Goal: Communication & Community: Answer question/provide support

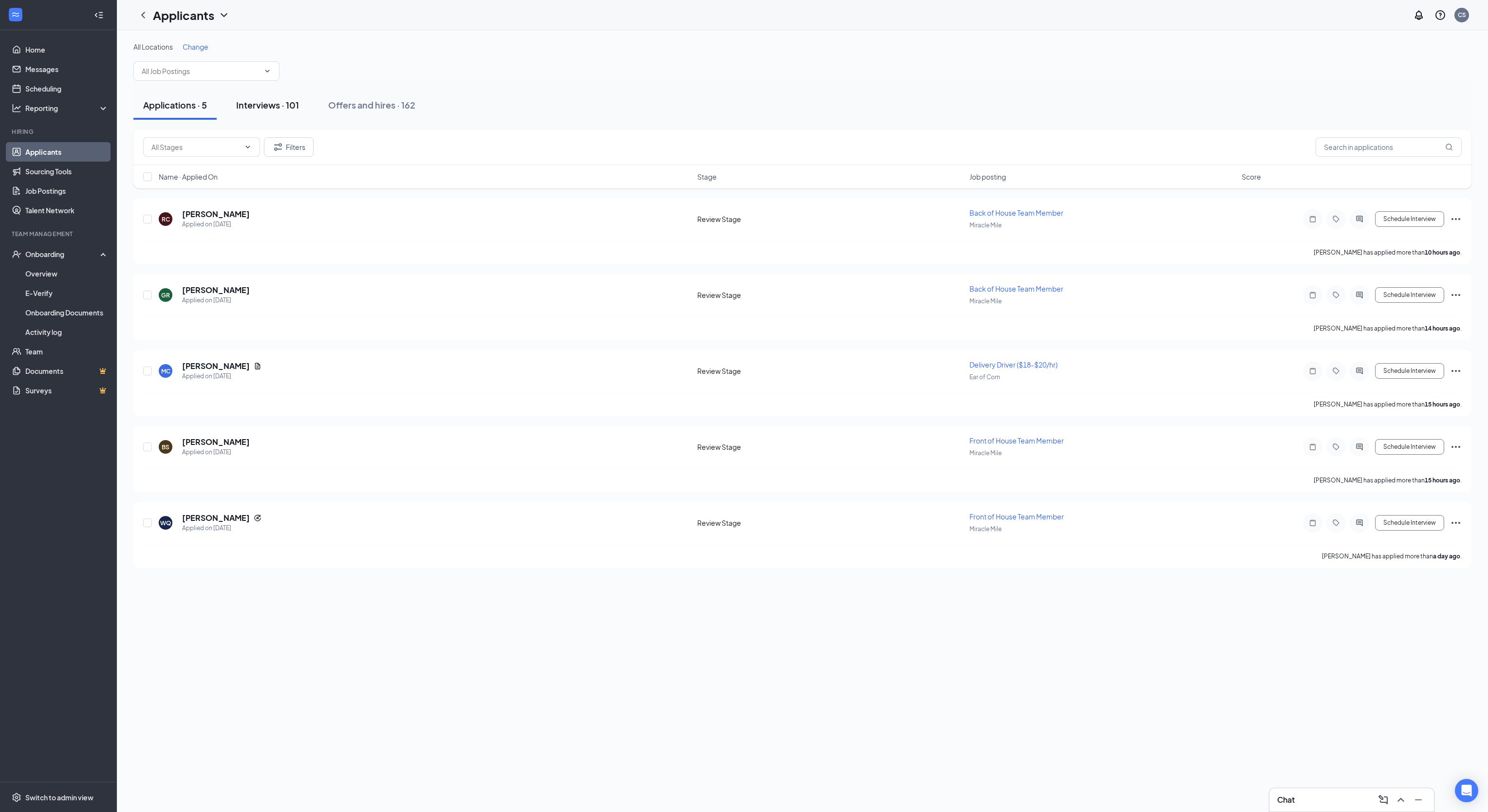
click at [271, 107] on div "Interviews · 101" at bounding box center [267, 105] width 63 height 12
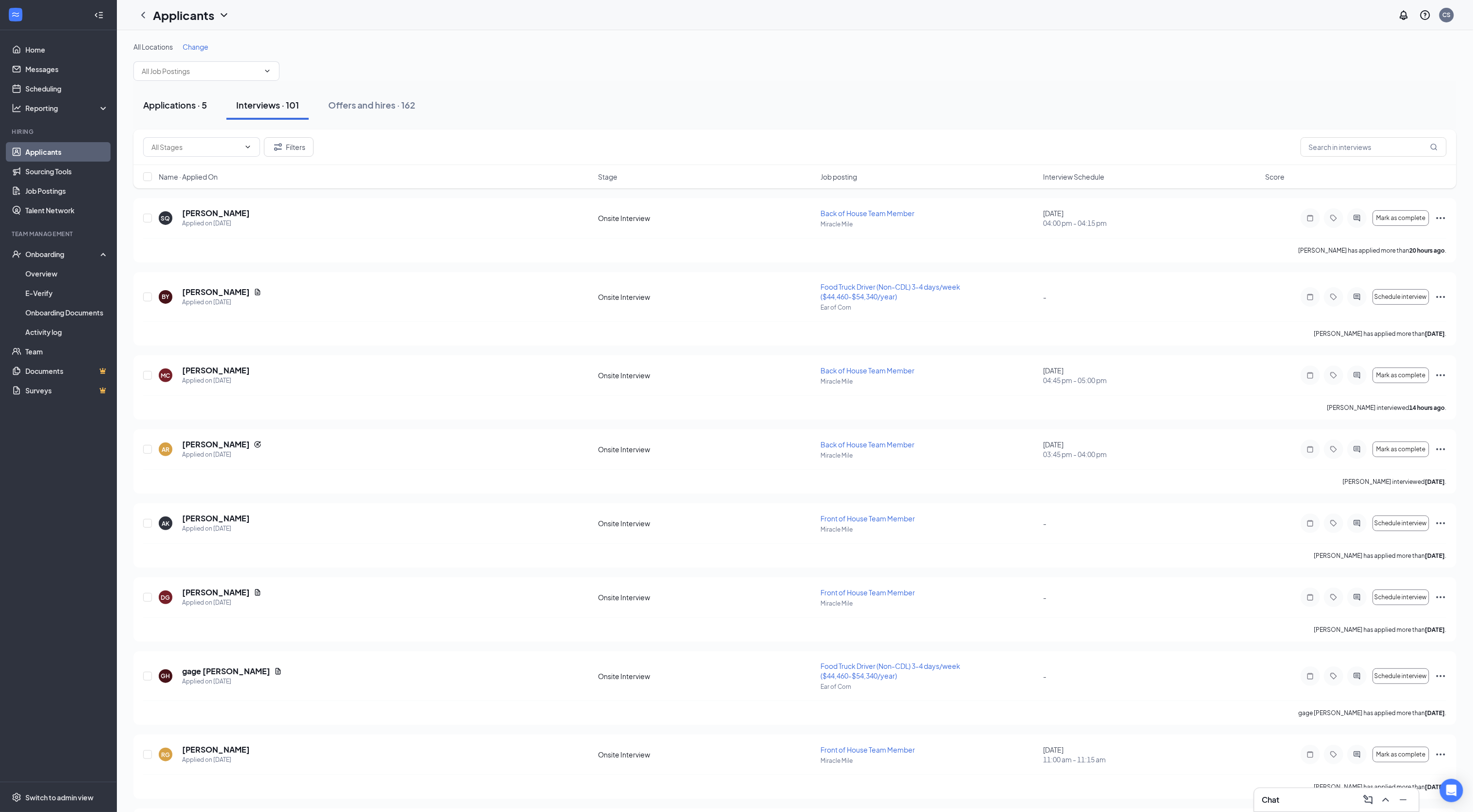
click at [164, 99] on div "Applications · 5" at bounding box center [175, 105] width 64 height 12
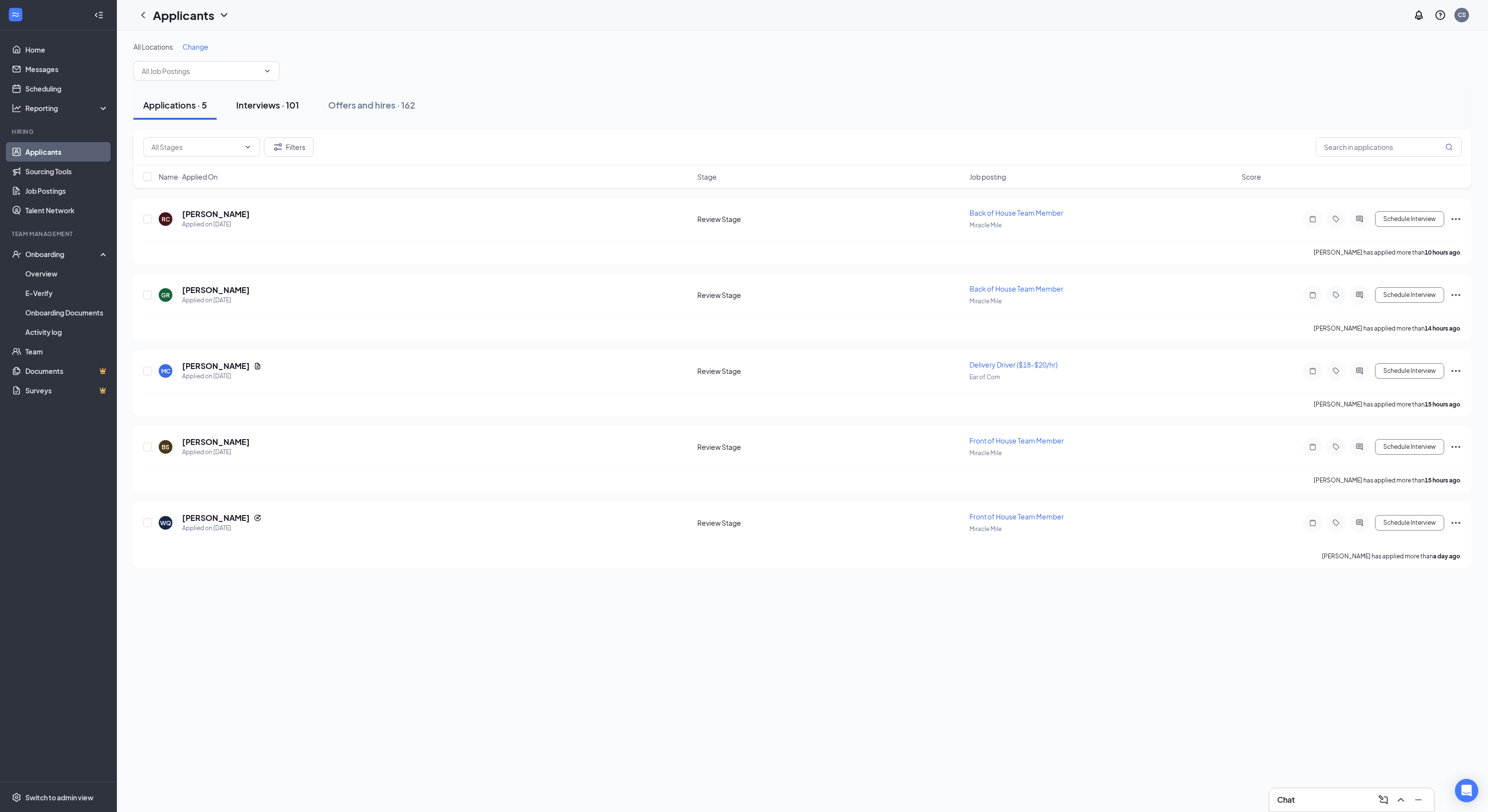
click at [259, 109] on div "Interviews · 101" at bounding box center [267, 105] width 63 height 12
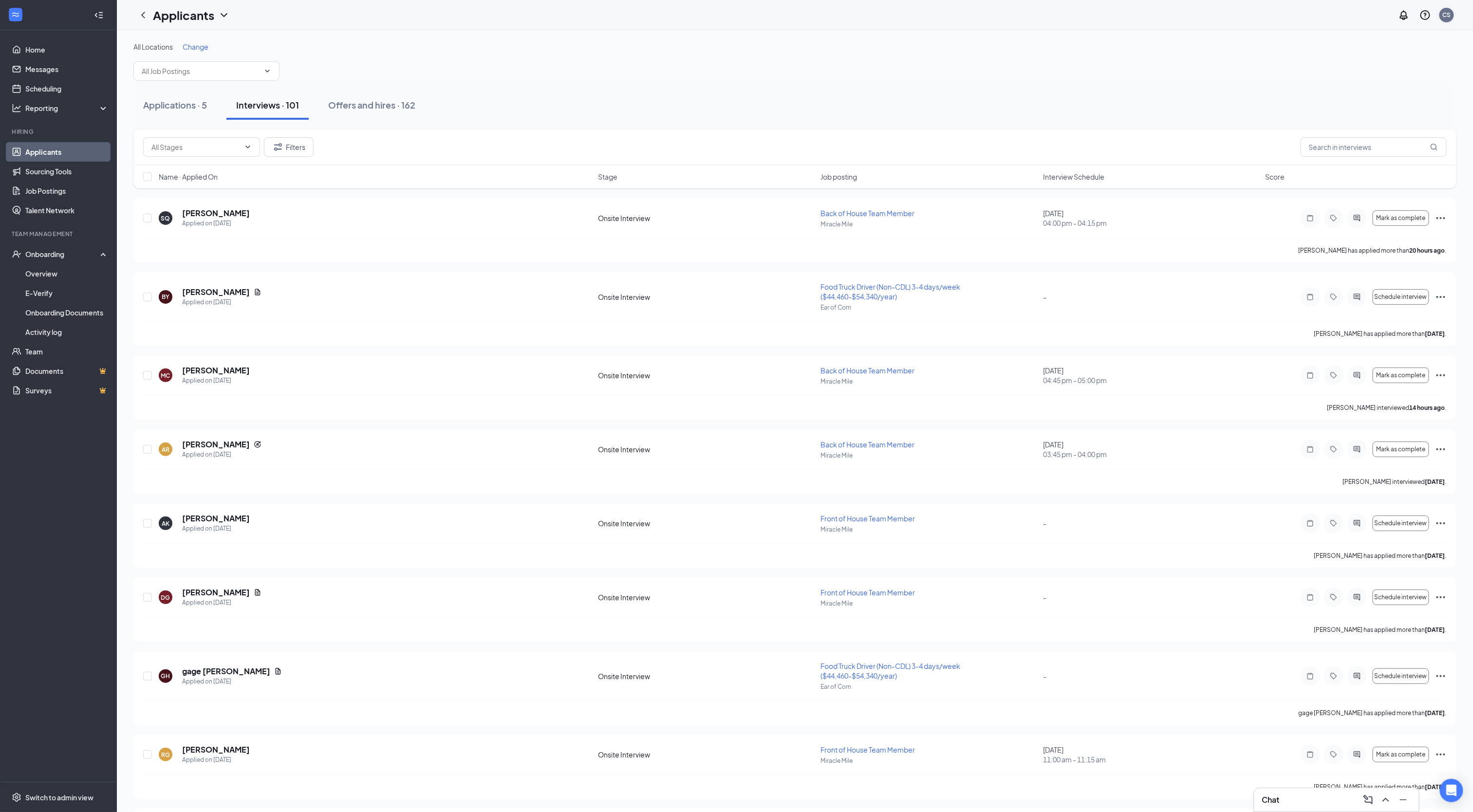
click at [1450, 12] on div "CS" at bounding box center [1447, 15] width 8 height 8
click at [1365, 150] on div "Log out" at bounding box center [1398, 149] width 105 height 10
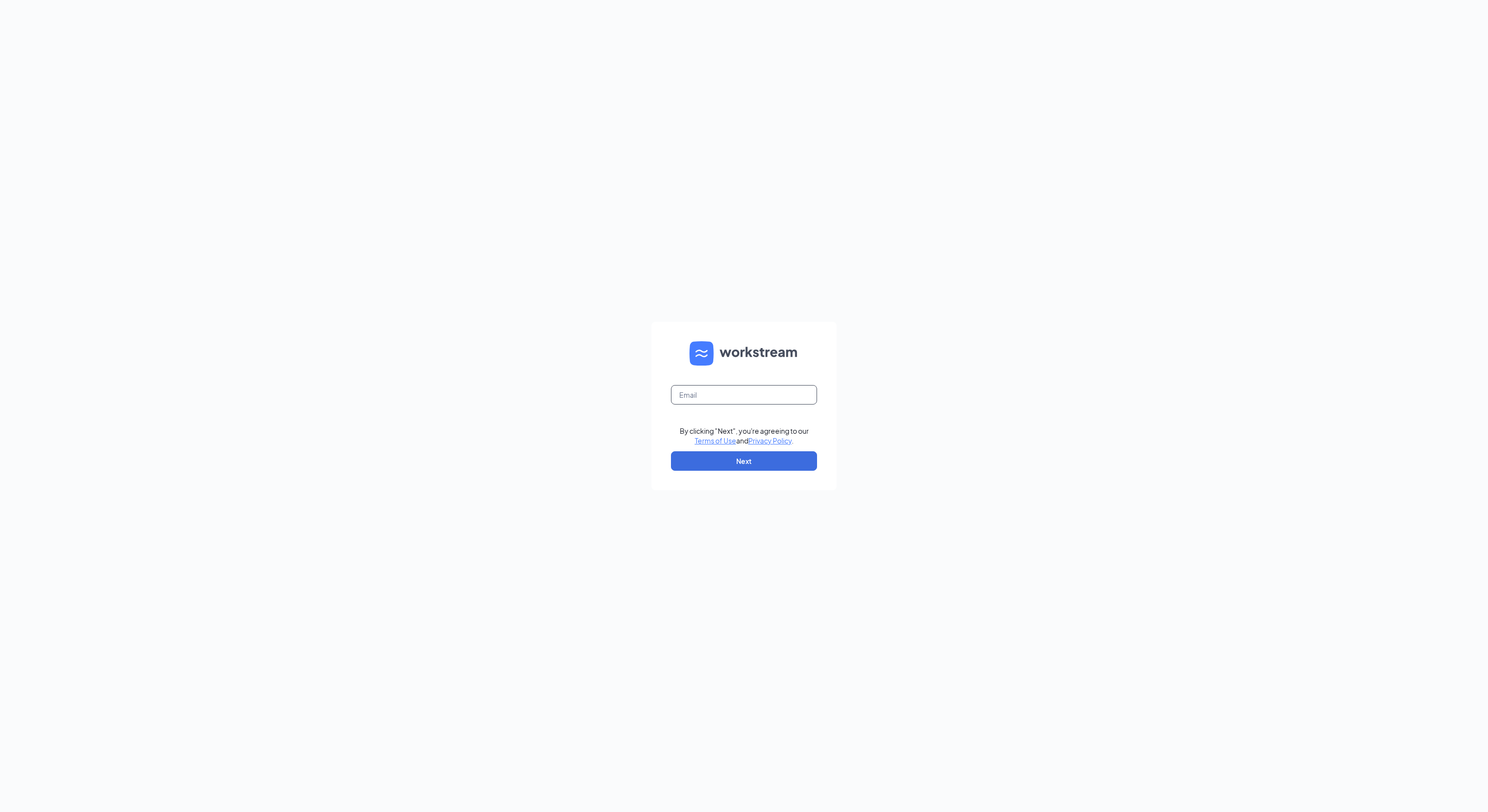
click at [721, 397] on input "text" at bounding box center [744, 395] width 146 height 19
type input "matt.stockdale@cfafranchisee.com"
click at [732, 463] on button "Next" at bounding box center [744, 461] width 146 height 19
click at [765, 462] on button "Sign In" at bounding box center [744, 462] width 146 height 19
click at [732, 459] on button "Sign In" at bounding box center [744, 462] width 146 height 19
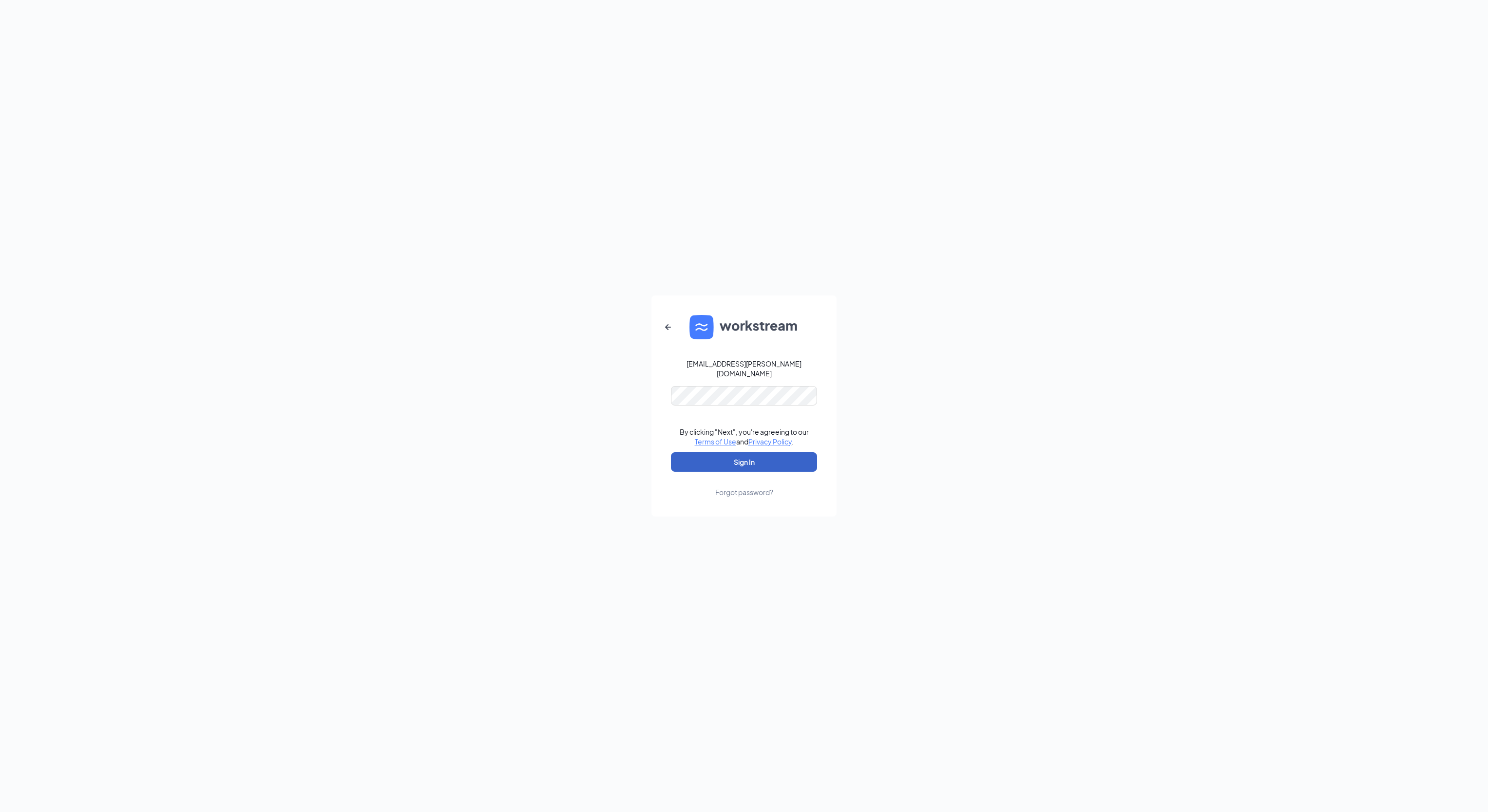
click at [698, 454] on button "Sign In" at bounding box center [744, 462] width 146 height 19
click at [734, 394] on input "text" at bounding box center [744, 395] width 146 height 19
type input "matt.stockdale@cfafranchisee.com"
click at [770, 465] on button "Next" at bounding box center [744, 461] width 146 height 19
click at [766, 462] on button "Sign In" at bounding box center [744, 462] width 146 height 19
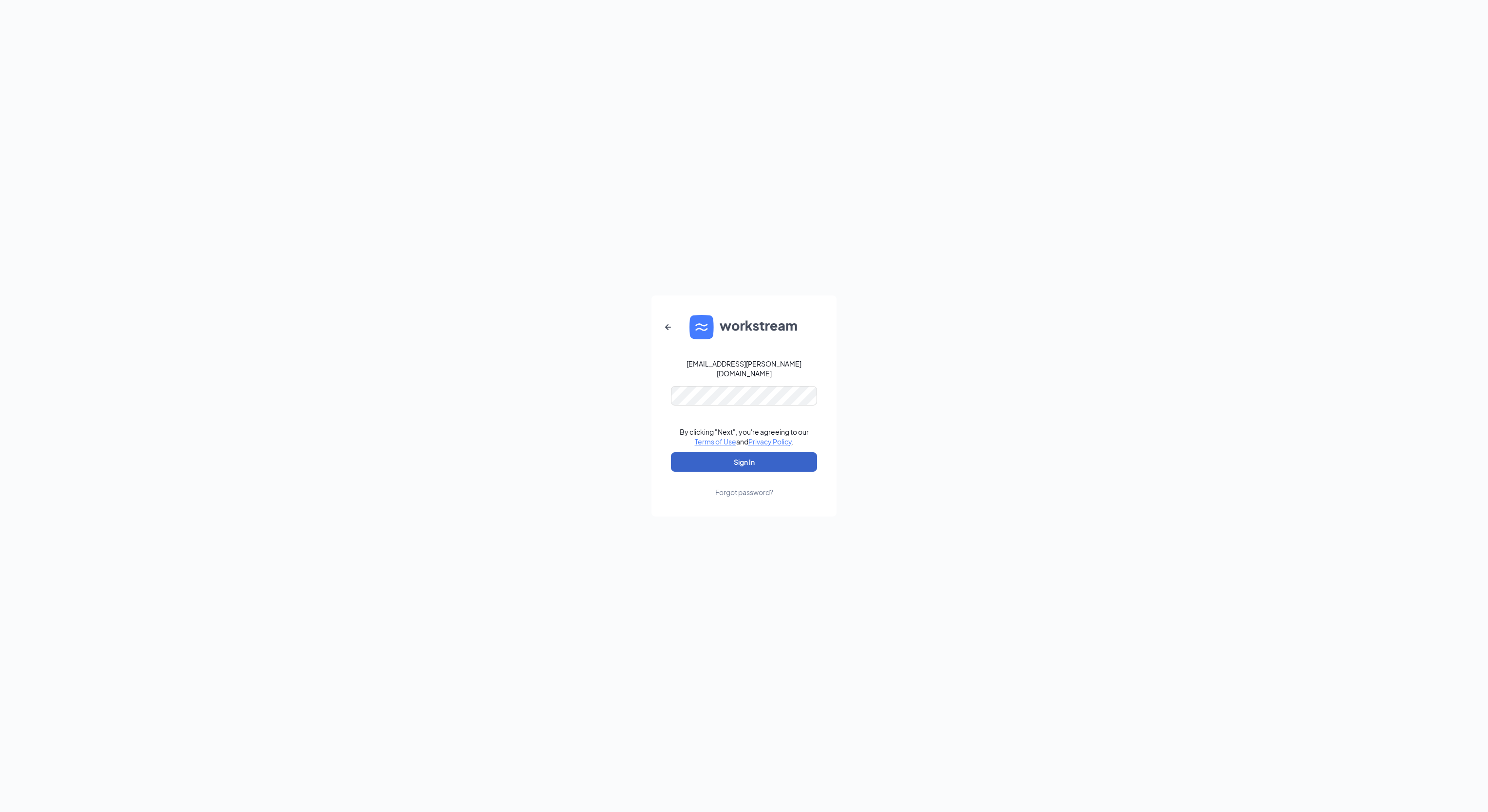
click at [730, 462] on button "Sign In" at bounding box center [744, 462] width 146 height 19
click at [688, 459] on button "Sign In" at bounding box center [744, 462] width 146 height 19
click at [703, 394] on input "text" at bounding box center [744, 395] width 146 height 19
type input "matt.stockdale@cfafranchisee.com"
click at [758, 471] on button "Next" at bounding box center [744, 461] width 146 height 19
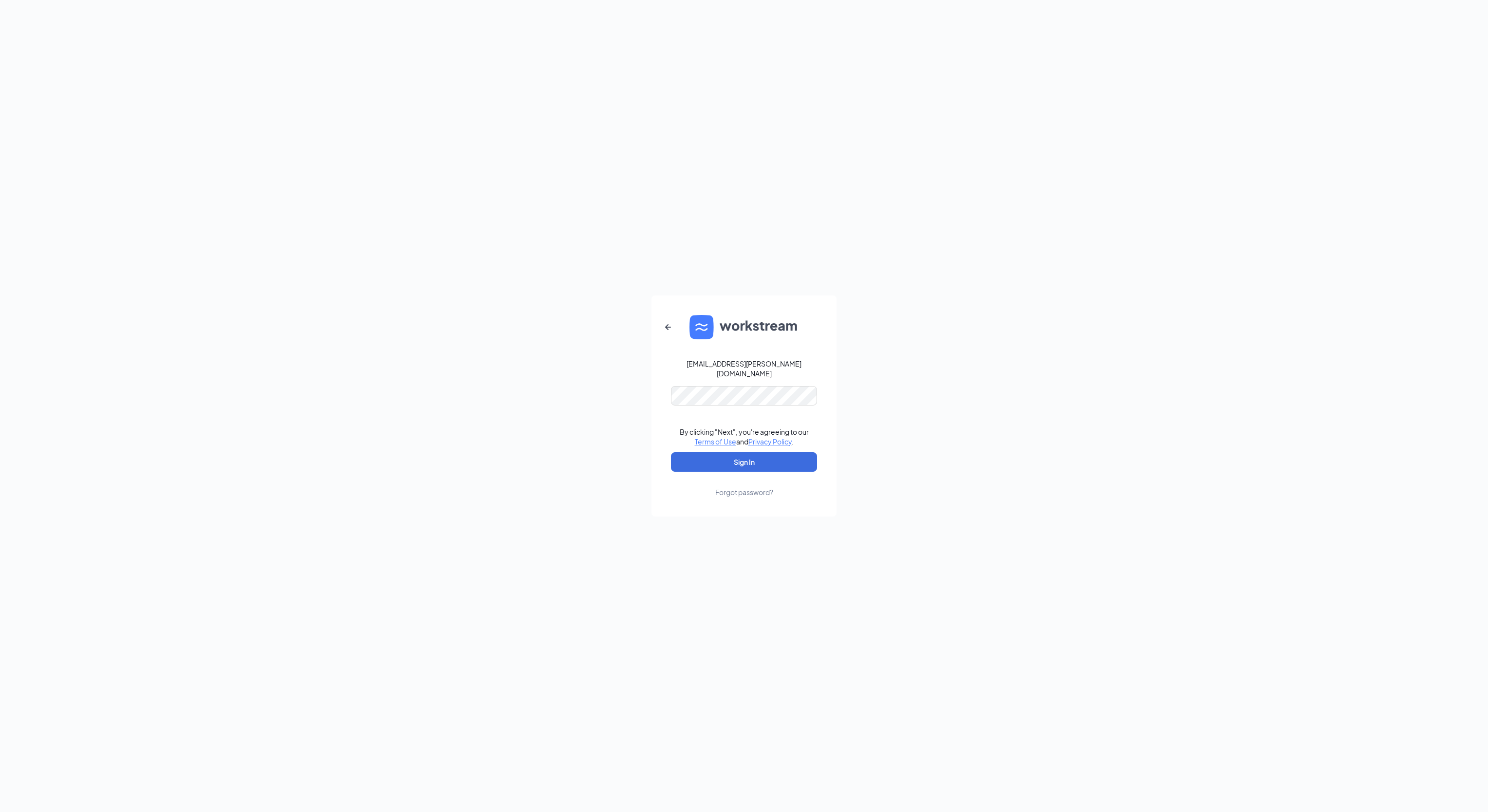
click at [950, 353] on div "matt.stockdale@cfafranchisee.com By clicking "Next", you're agreeing to our Ter…" at bounding box center [744, 406] width 1488 height 812
click at [796, 454] on button "Sign In" at bounding box center [744, 462] width 146 height 19
click at [745, 490] on div "Forgot password?" at bounding box center [744, 492] width 58 height 10
click at [776, 407] on input "text" at bounding box center [744, 410] width 166 height 19
type input "[EMAIL_ADDRESS][PERSON_NAME][DOMAIN_NAME]"
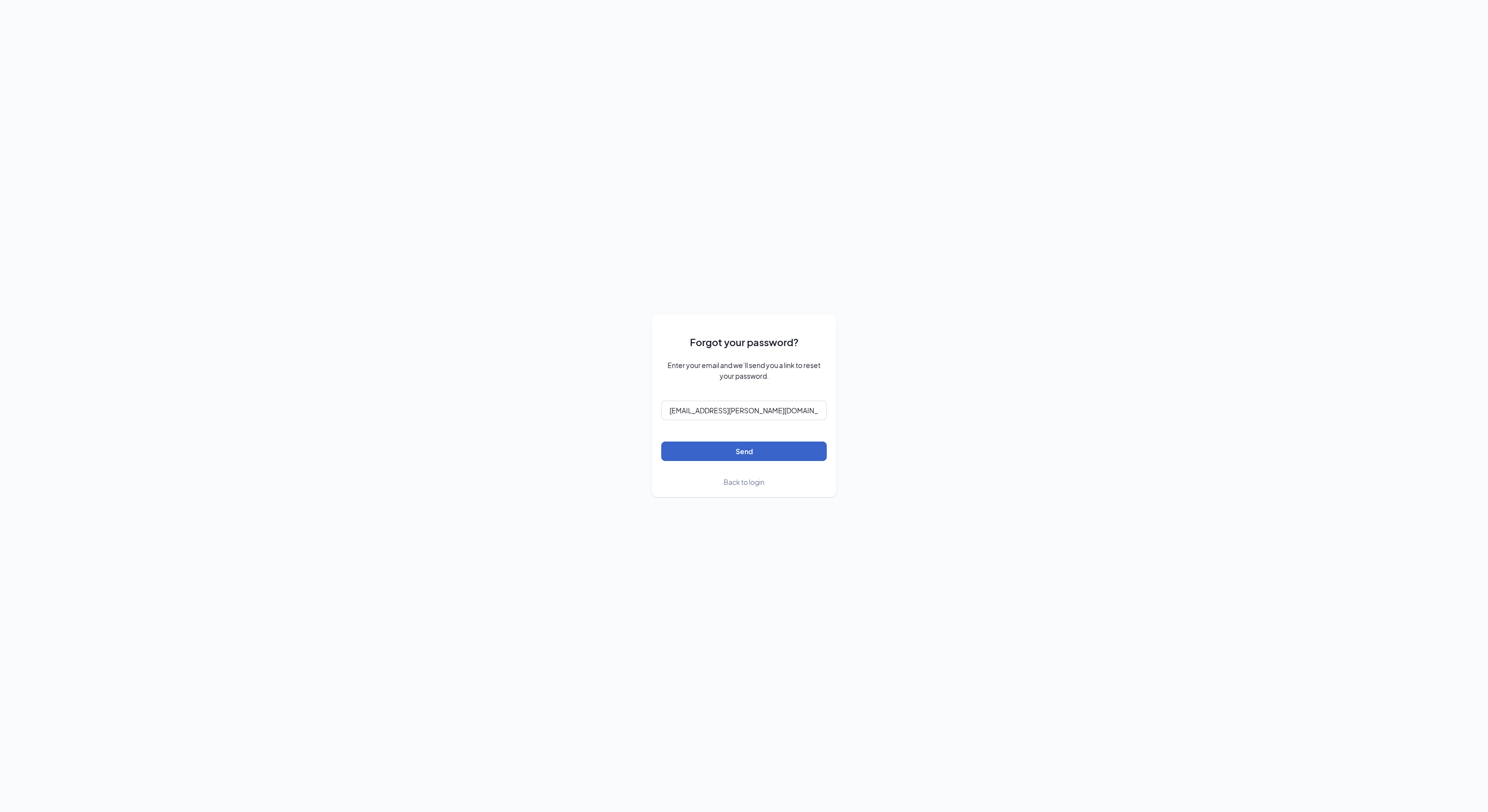
click at [743, 447] on button "Send" at bounding box center [744, 451] width 166 height 19
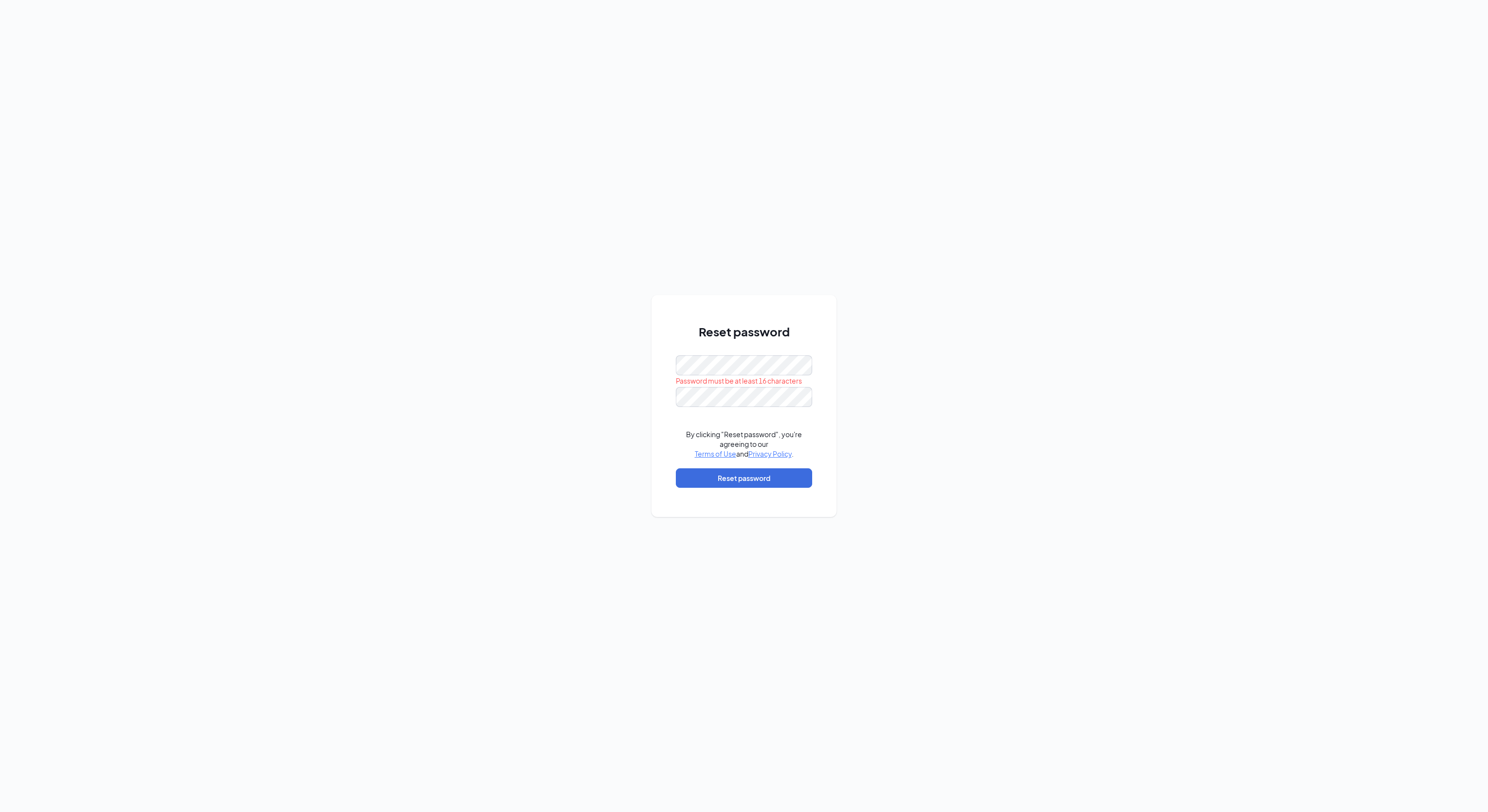
click at [708, 407] on form "Password must be at least 16 characters By clicking "Reset password", you're ag…" at bounding box center [744, 426] width 137 height 142
click at [786, 480] on button "Reset password" at bounding box center [744, 478] width 137 height 19
click at [765, 398] on input "text" at bounding box center [744, 395] width 146 height 19
type input "[EMAIL_ADDRESS][PERSON_NAME][DOMAIN_NAME]"
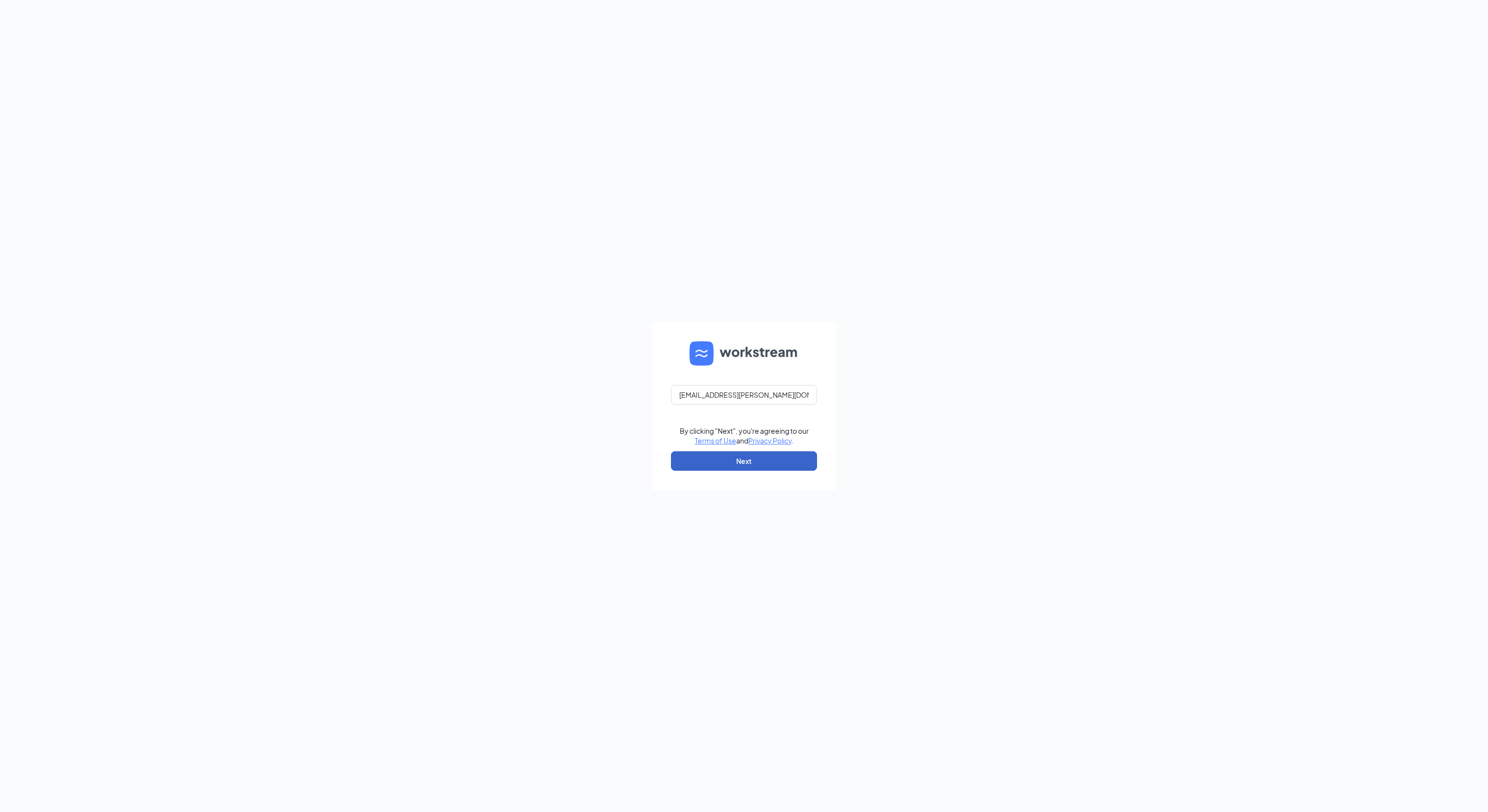
click at [751, 466] on button "Next" at bounding box center [744, 461] width 146 height 19
click at [694, 454] on button "Sign In" at bounding box center [744, 462] width 146 height 19
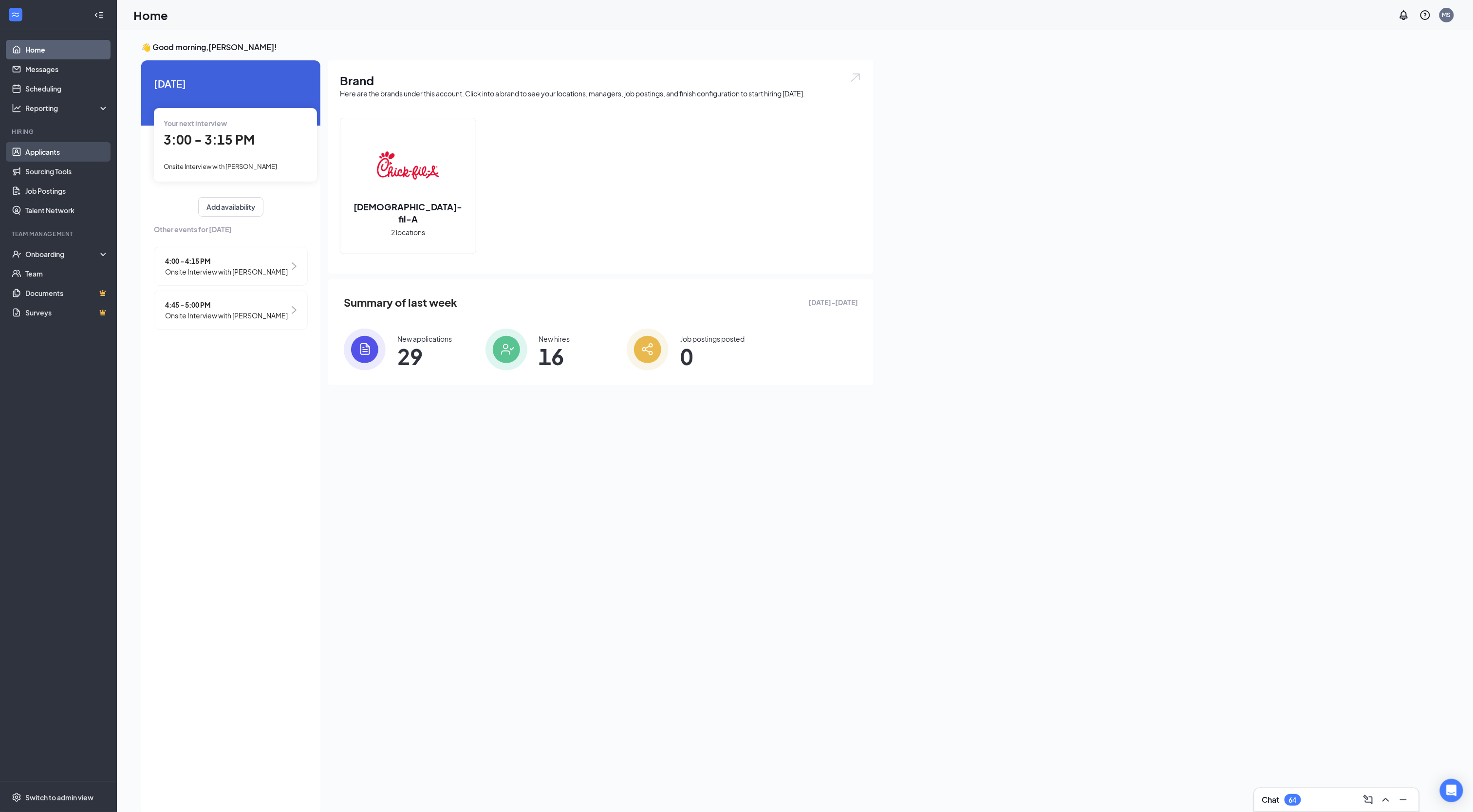
click at [57, 145] on link "Applicants" at bounding box center [67, 152] width 84 height 19
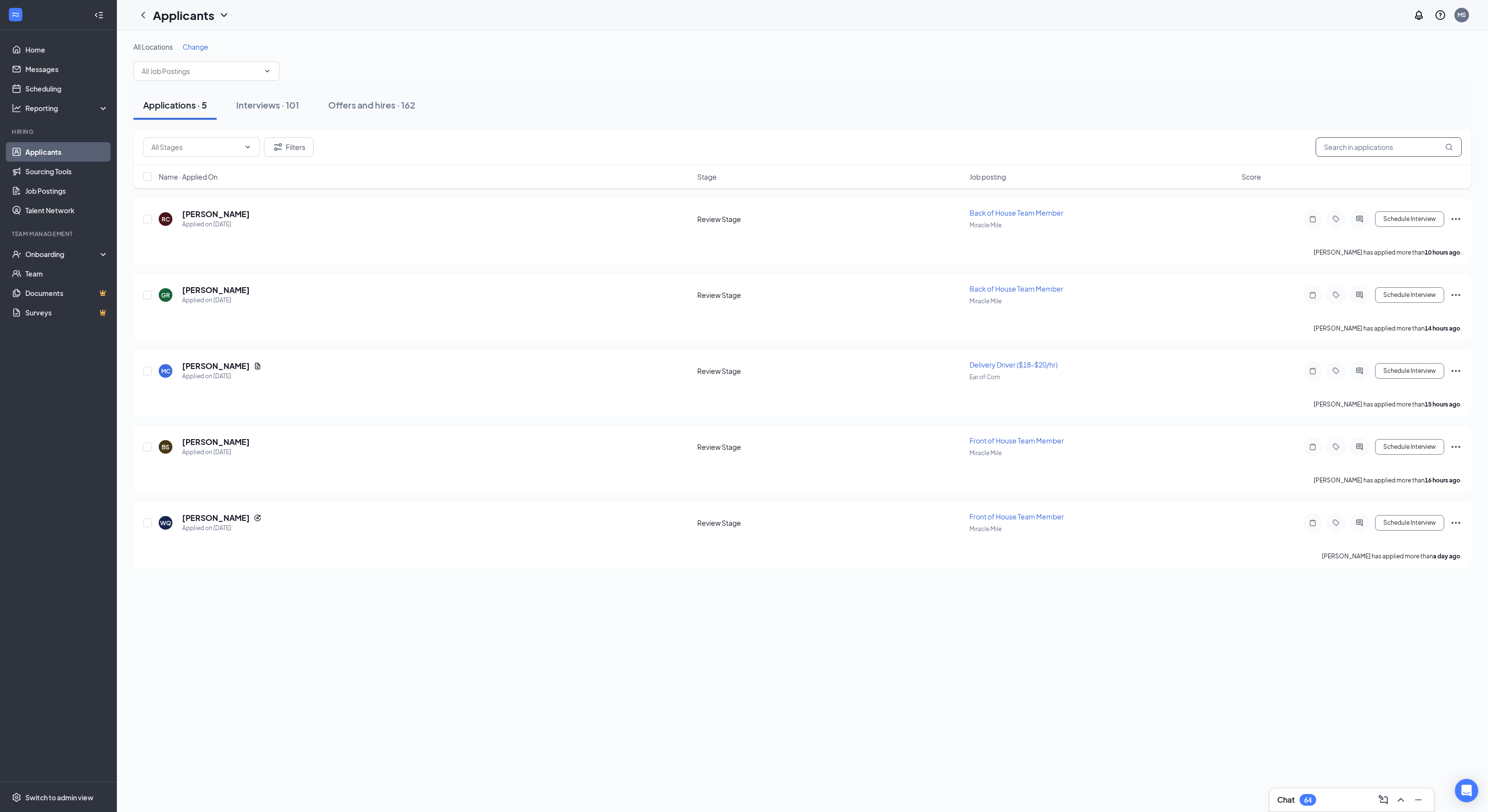
click at [1340, 151] on input "text" at bounding box center [1389, 147] width 146 height 19
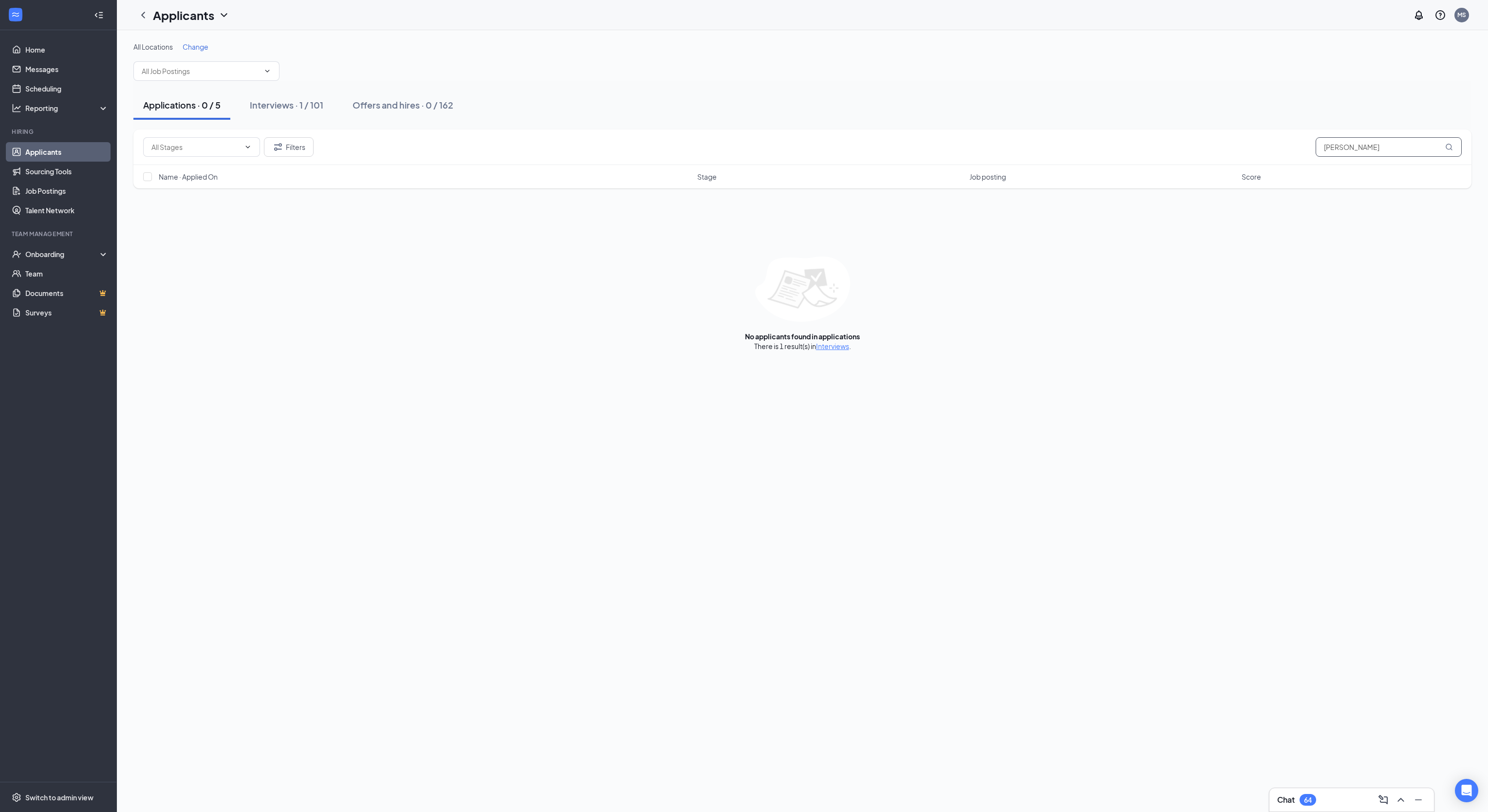
type input "[PERSON_NAME]"
click at [845, 351] on div "There is 1 result(s) in Interviews ." at bounding box center [803, 346] width 97 height 10
click at [838, 348] on link "Interviews" at bounding box center [832, 346] width 33 height 9
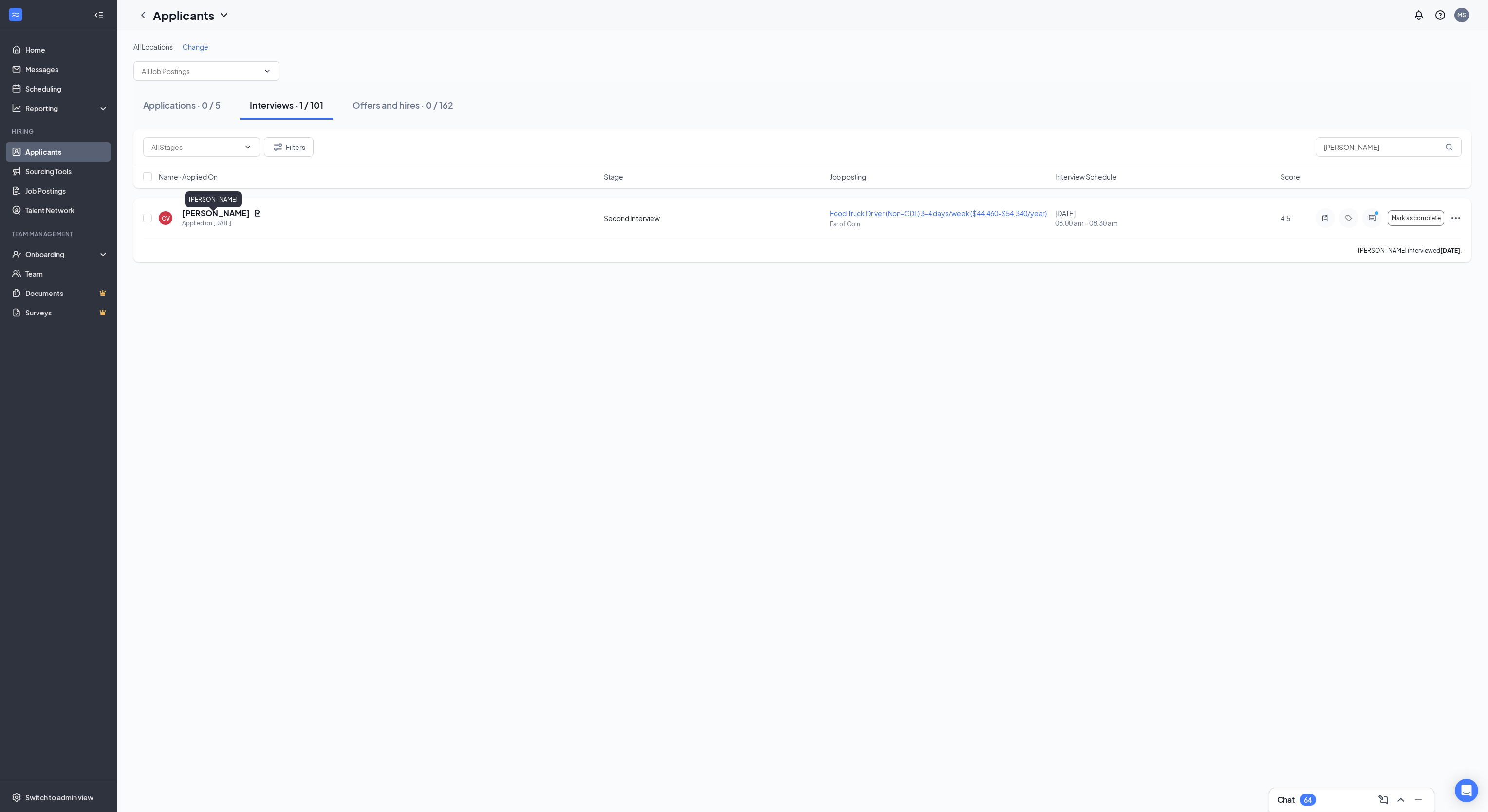
click at [226, 219] on h5 "[PERSON_NAME]" at bounding box center [216, 213] width 68 height 11
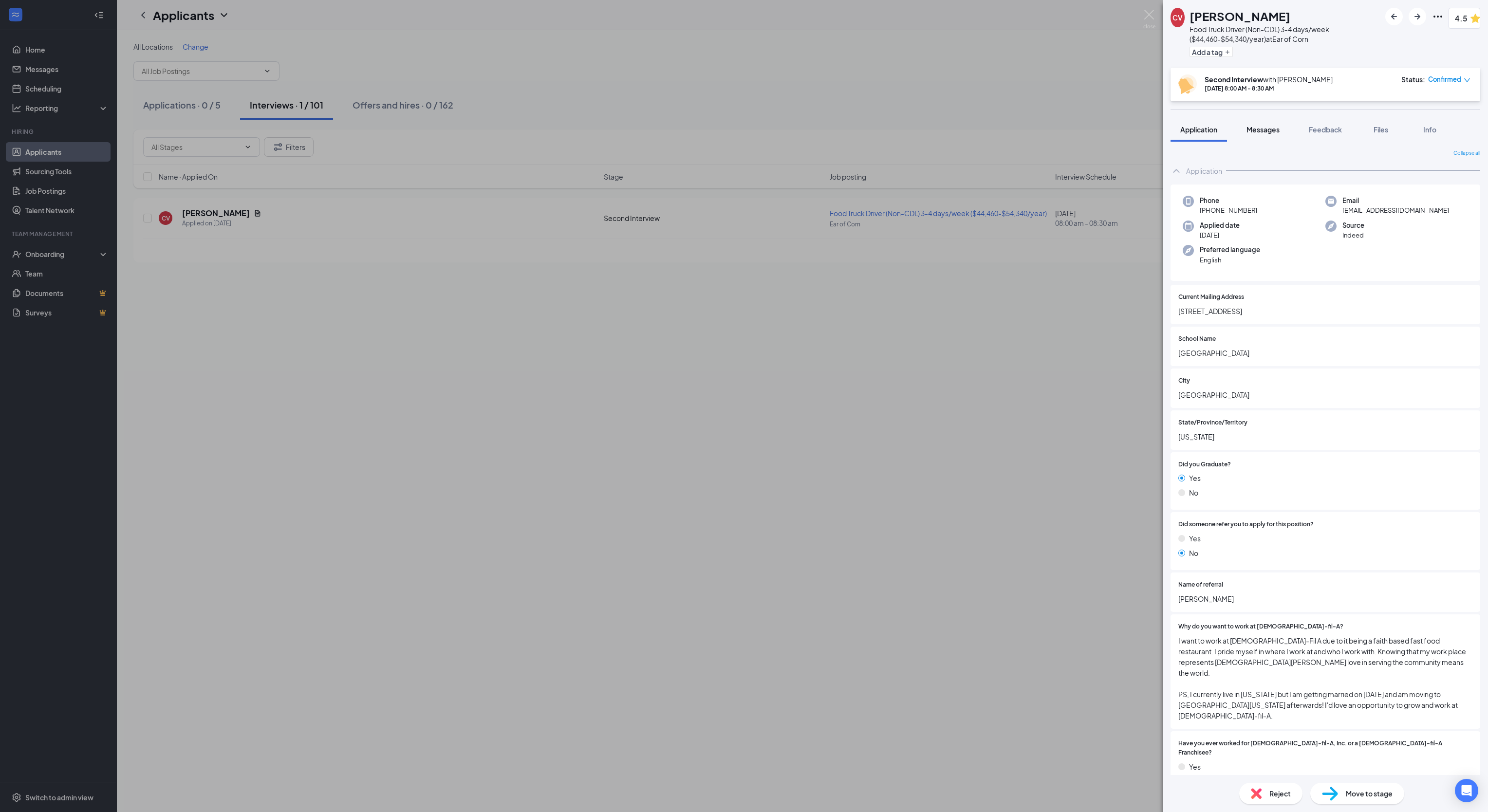
click at [1269, 127] on span "Messages" at bounding box center [1263, 129] width 33 height 9
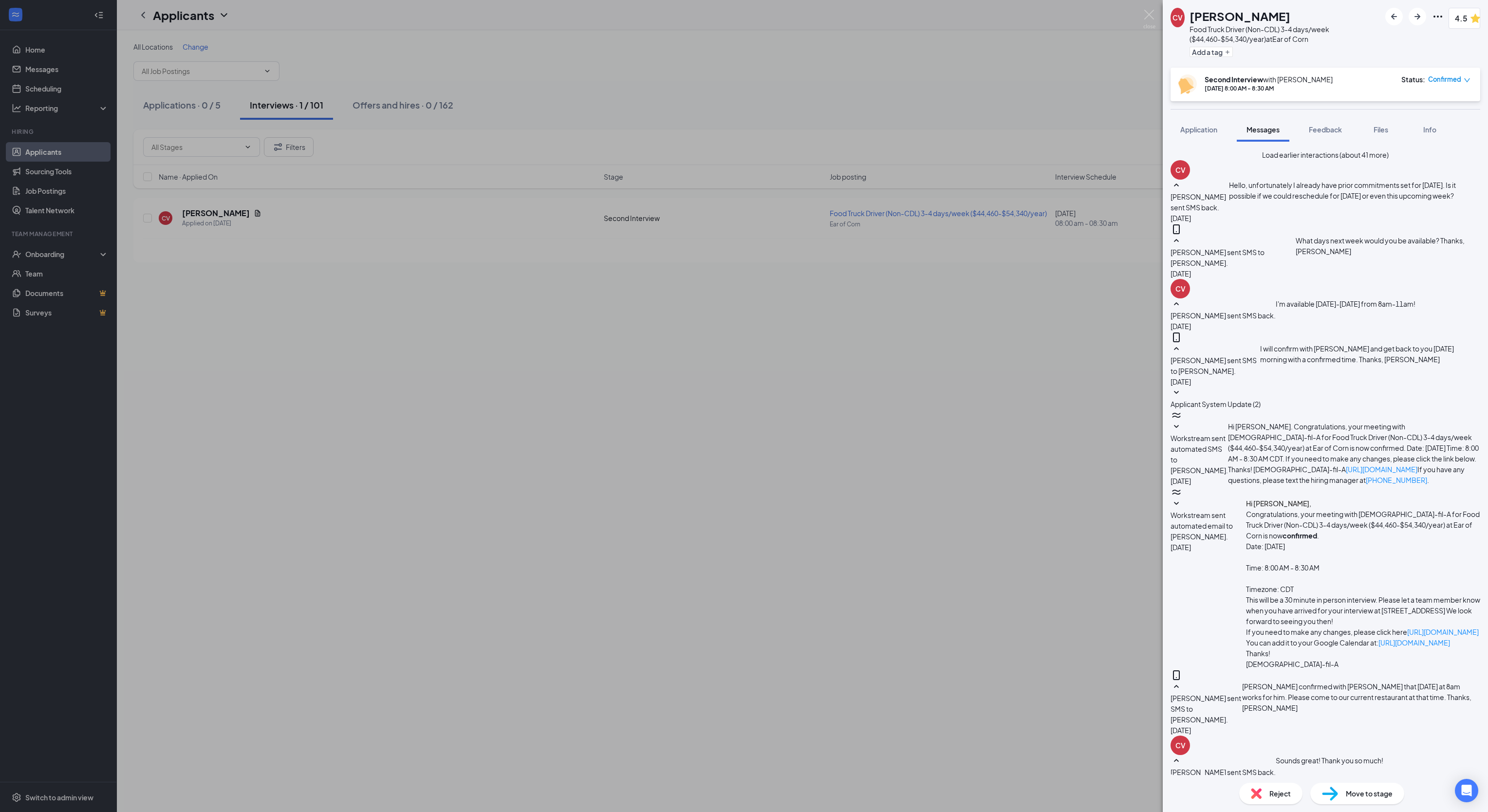
scroll to position [34, 0]
click at [1264, 788] on textarea at bounding box center [1227, 817] width 114 height 59
click at [1284, 788] on textarea "Good morning [PERSON_NAME]!" at bounding box center [1227, 817] width 114 height 59
click at [1282, 788] on textarea "Good morning, [PERSON_NAME]!" at bounding box center [1227, 817] width 114 height 59
click at [1284, 788] on textarea "Good morning, [PERSON_NAME]! It was a pleasure meeting you this week. I wanted …" at bounding box center [1227, 817] width 114 height 59
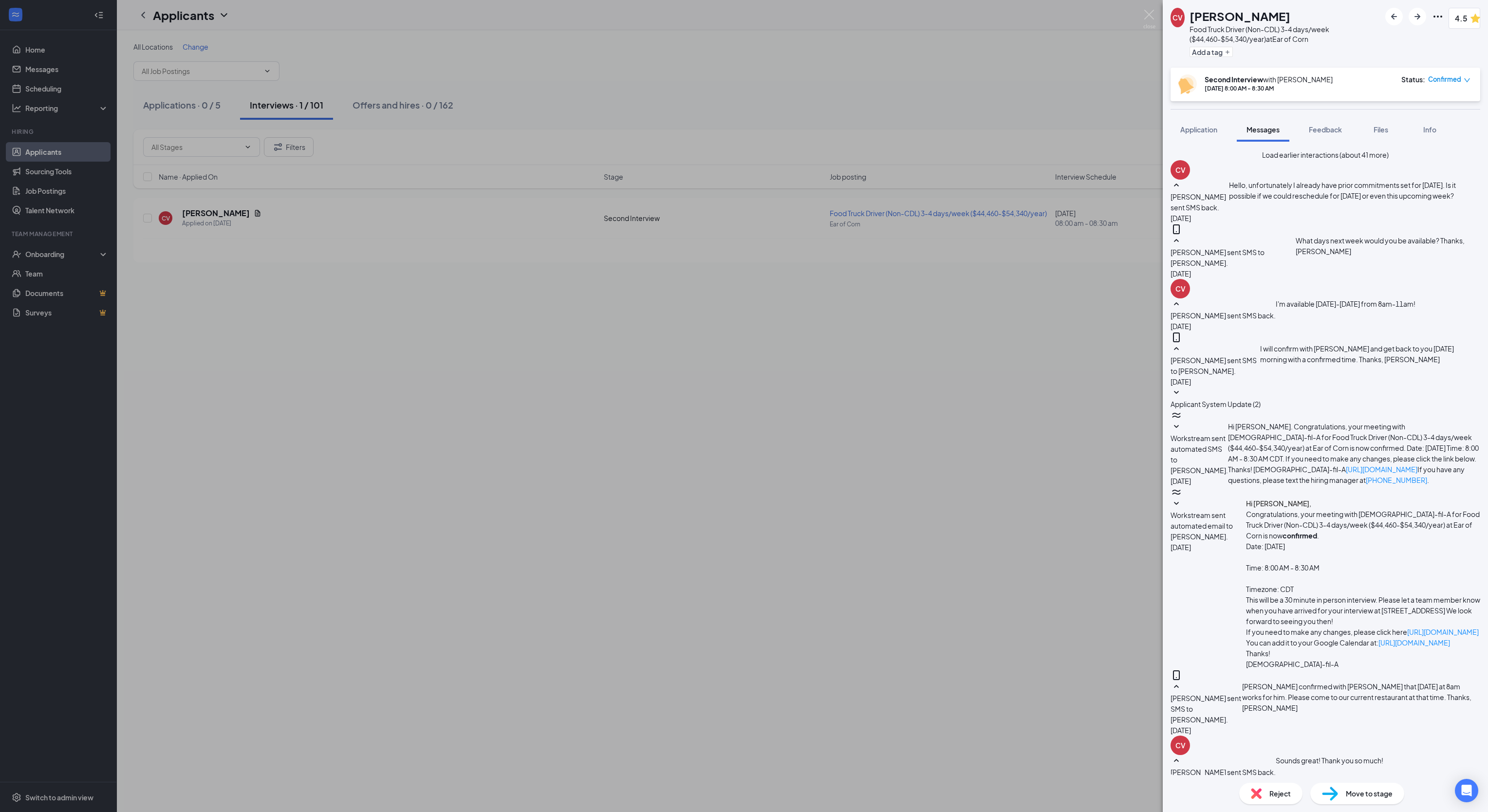
click at [1284, 788] on textarea "Good morning, [PERSON_NAME]! It was a pleasure meeting you this week. I really …" at bounding box center [1227, 817] width 114 height 59
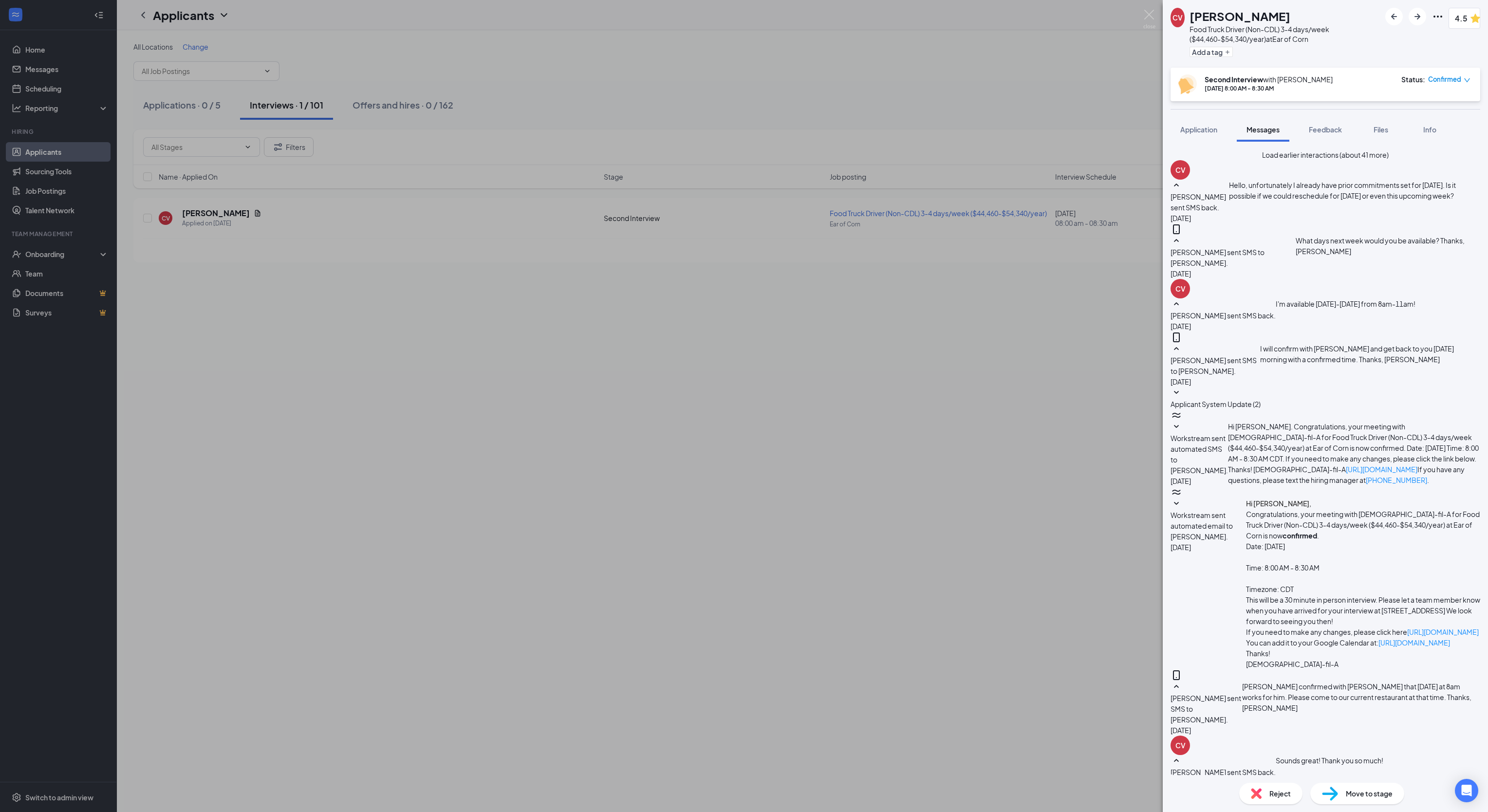
click at [1284, 788] on textarea "Good morning, [PERSON_NAME]! It was a pleasure meeting you this week. I really …" at bounding box center [1227, 817] width 114 height 59
type textarea "Good morning, [PERSON_NAME]! It was a pleasure meeting you this week. I really …"
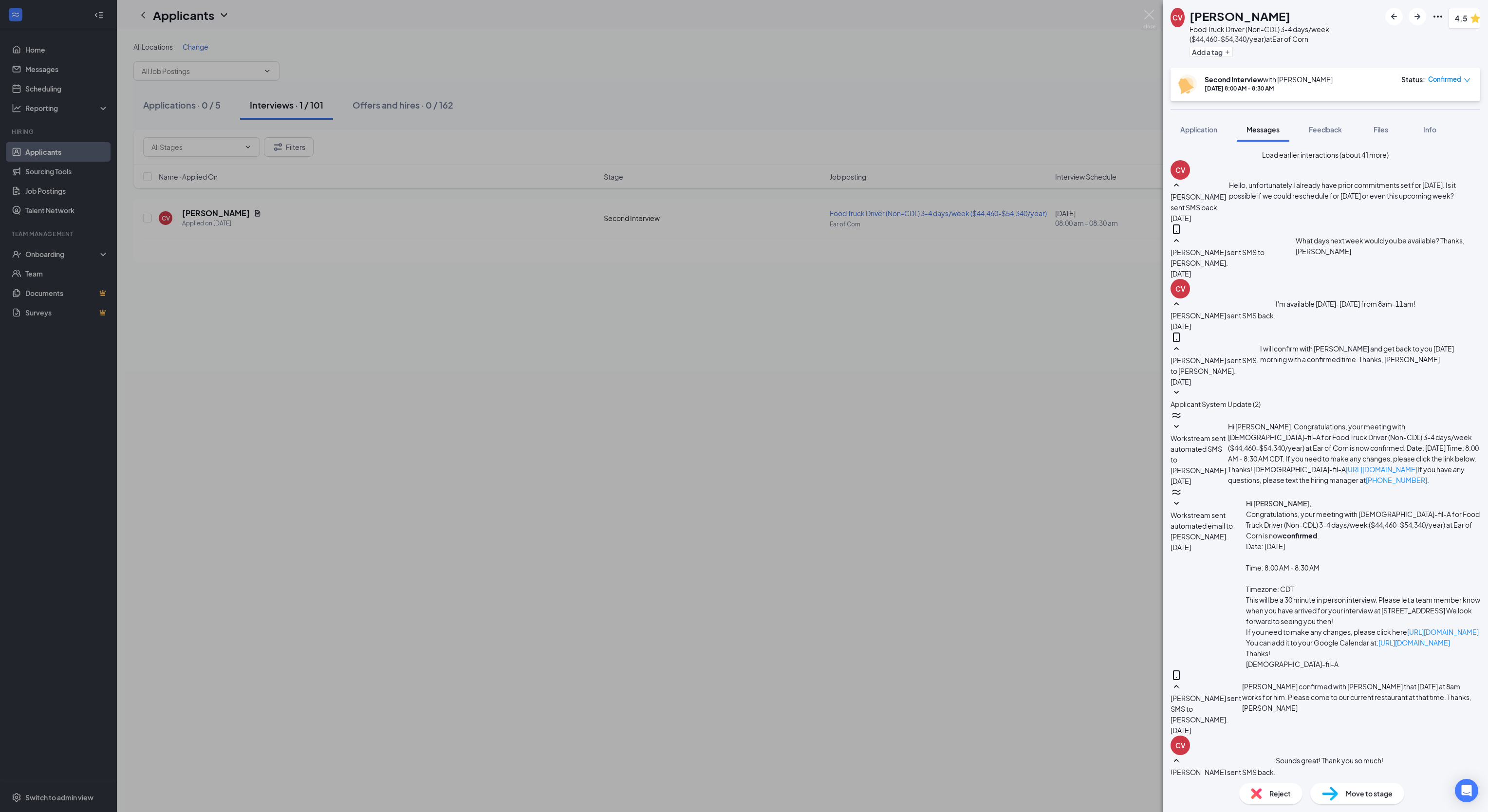
scroll to position [192, 0]
